Goal: Task Accomplishment & Management: Use online tool/utility

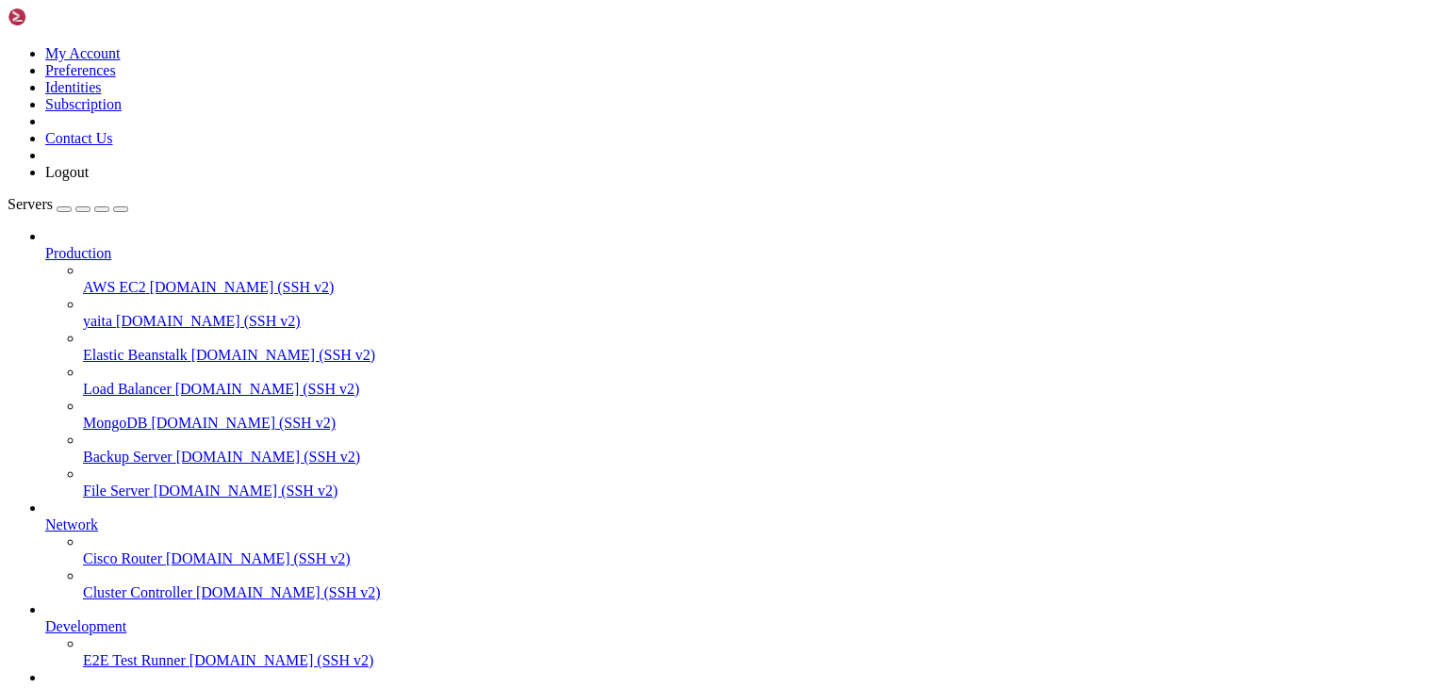
scroll to position [6652, 0]
drag, startPoint x: 686, startPoint y: 1546, endPoint x: 445, endPoint y: 1482, distance: 249.7
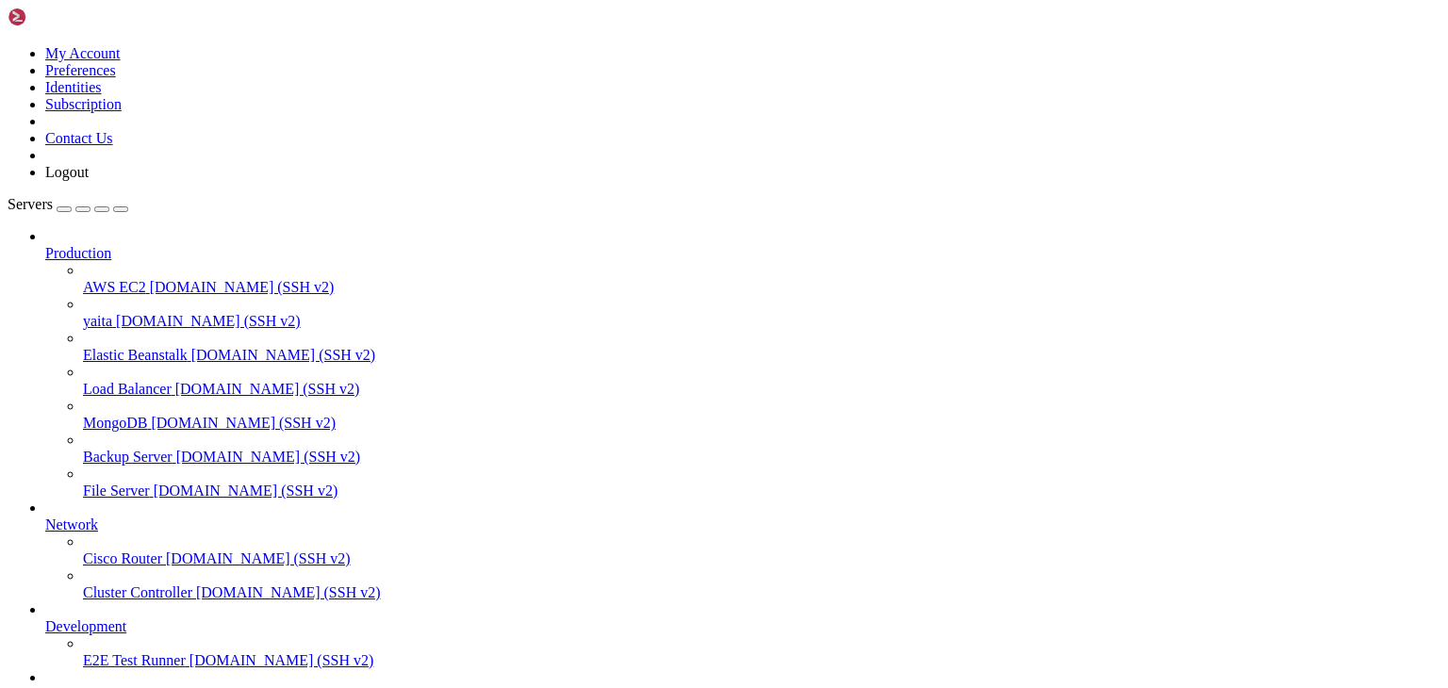
click at [112, 313] on span "yaita" at bounding box center [97, 321] width 29 height 16
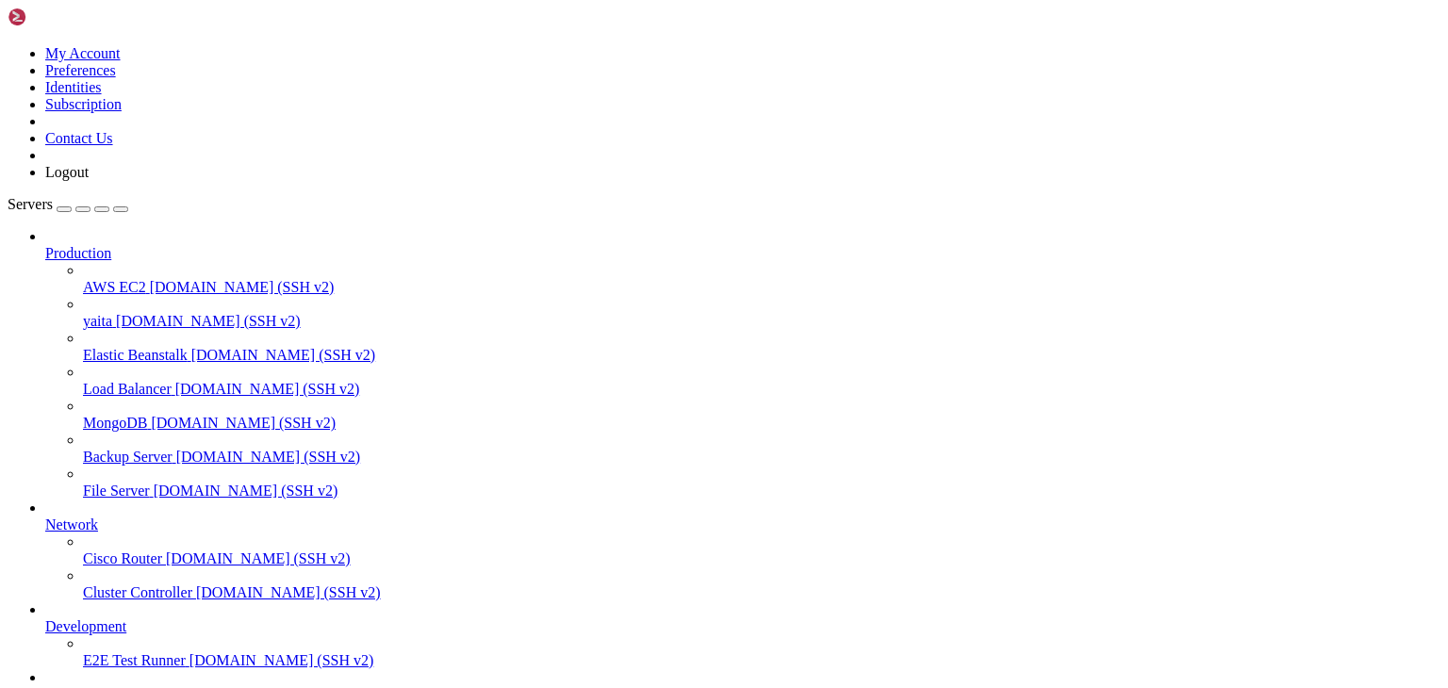
drag, startPoint x: 74, startPoint y: 1373, endPoint x: 403, endPoint y: 1373, distance: 329.0
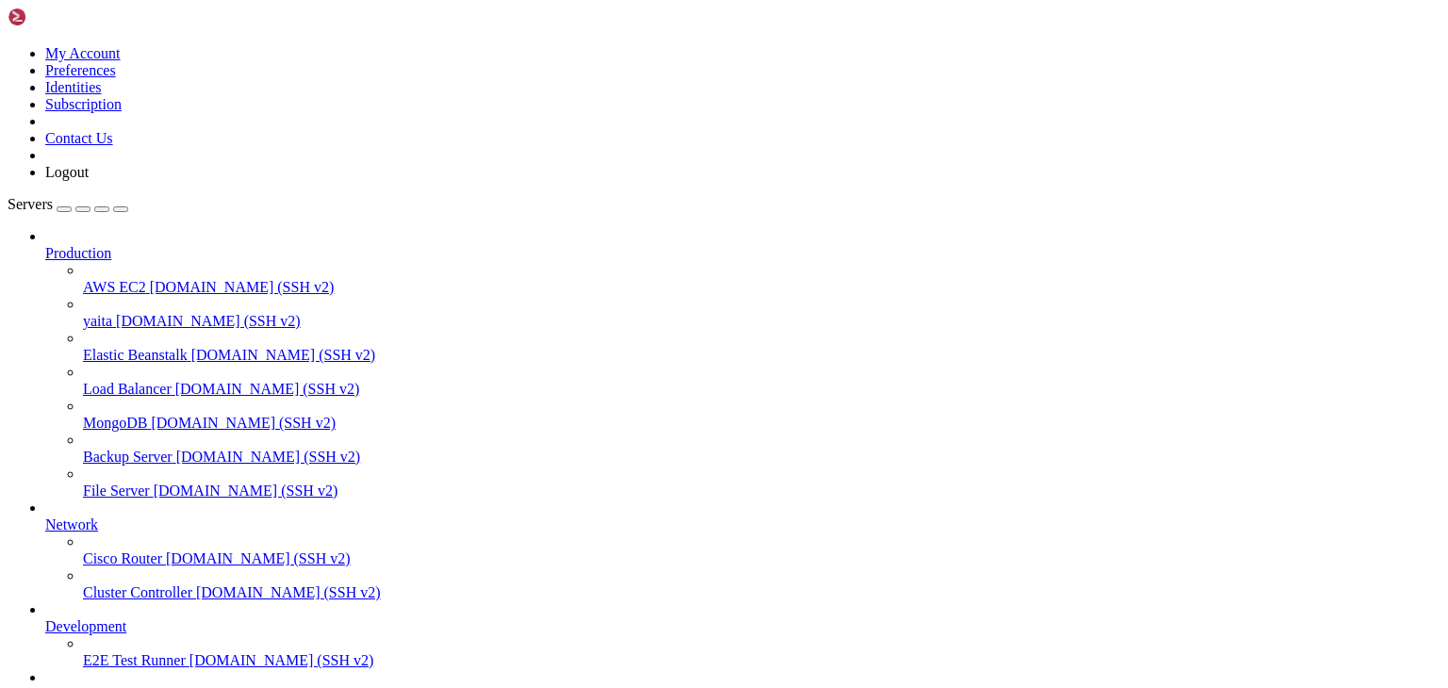
drag, startPoint x: 71, startPoint y: 1373, endPoint x: 429, endPoint y: 1377, distance: 358.2
